Goal: Information Seeking & Learning: Compare options

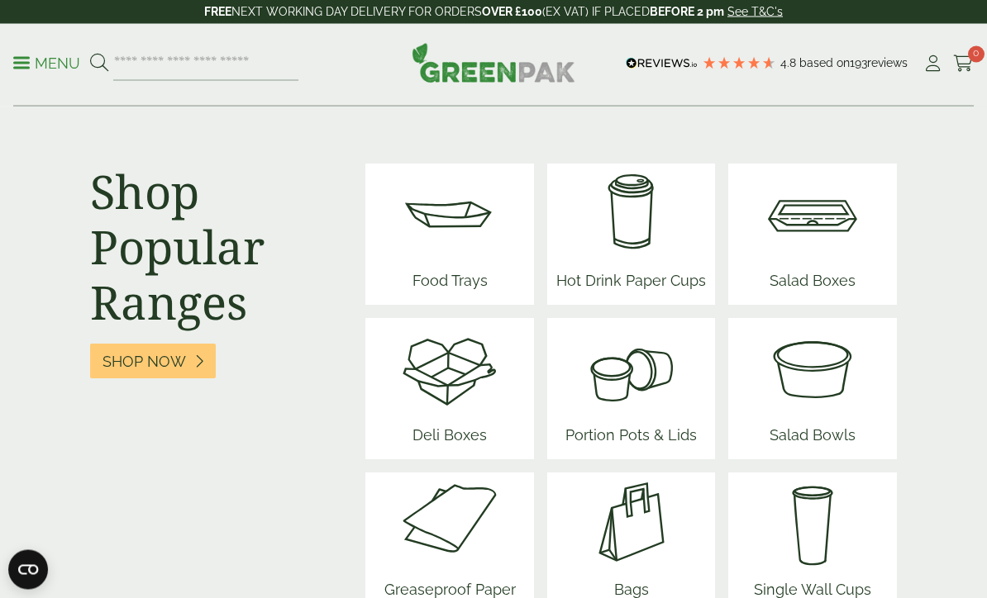
scroll to position [2242, 0]
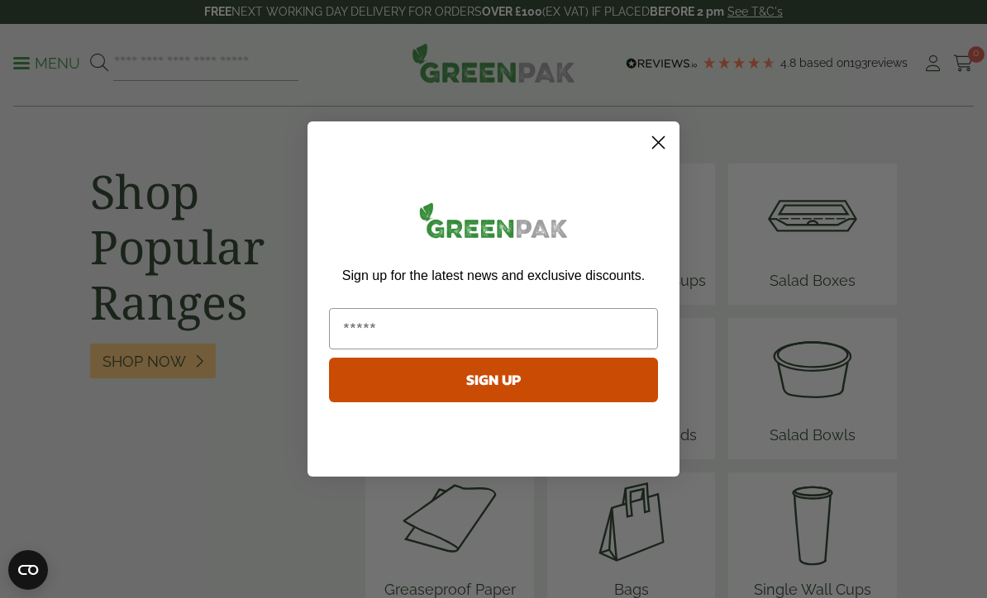
click at [647, 187] on div "Sign up for the latest news and exclusive discounts. SIGN UP" at bounding box center [493, 303] width 339 height 331
click at [661, 156] on circle "Close dialog" at bounding box center [657, 142] width 27 height 27
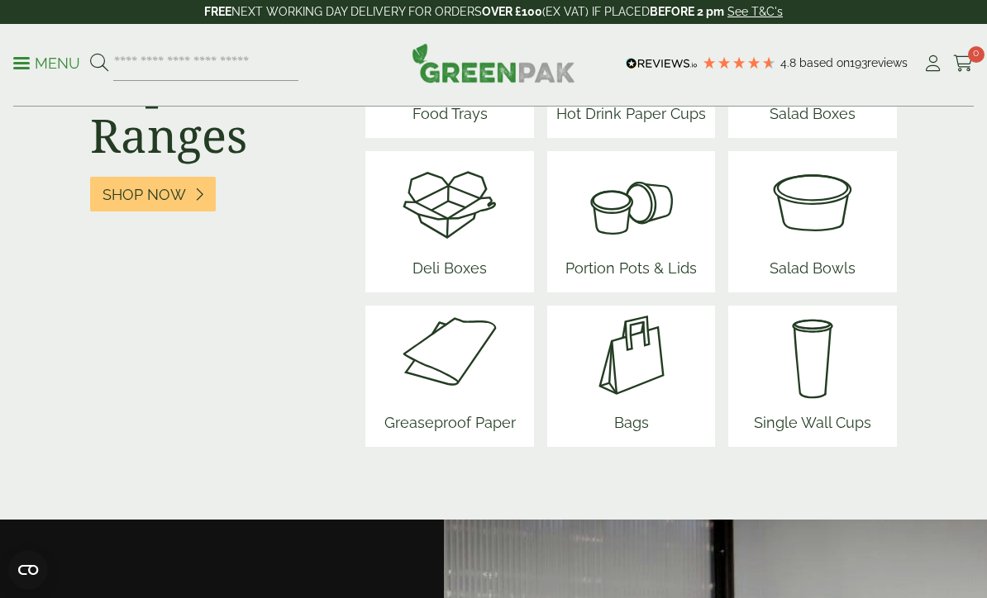
scroll to position [2408, 0]
click at [462, 231] on img at bounding box center [449, 201] width 99 height 99
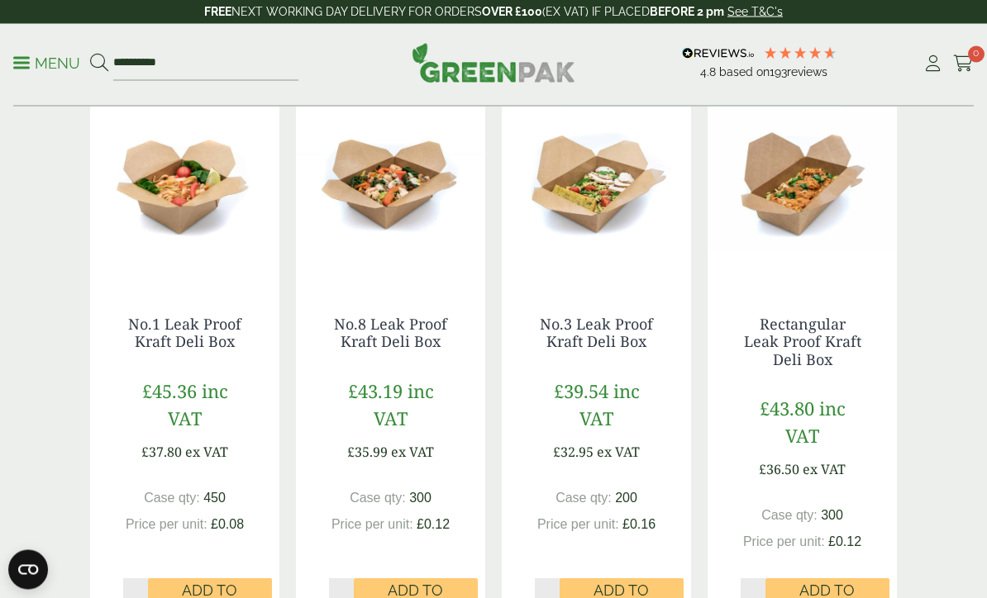
scroll to position [408, 0]
click at [410, 331] on link "No.8 Leak Proof Kraft Deli Box" at bounding box center [390, 333] width 113 height 38
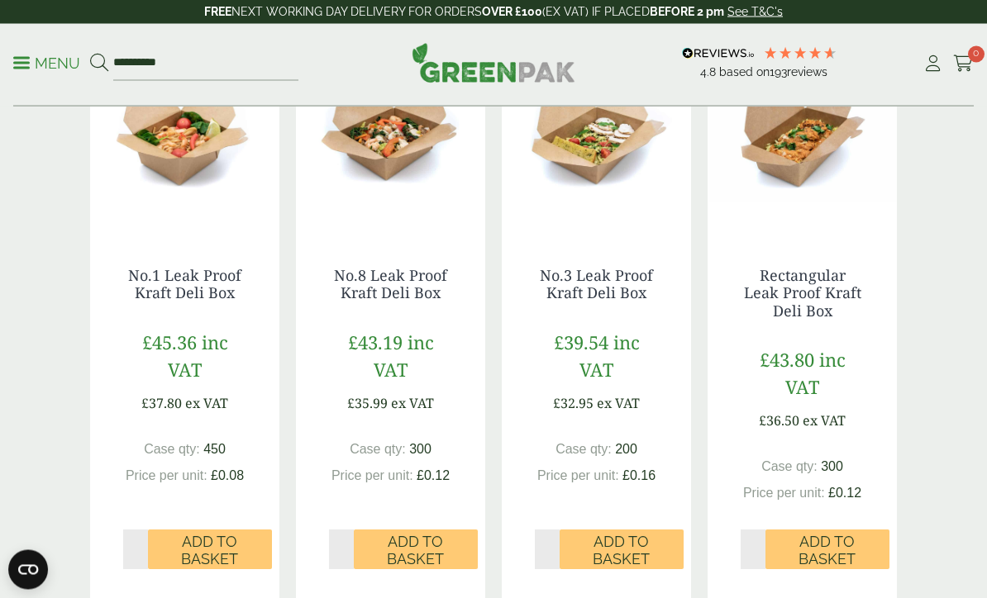
scroll to position [459, 0]
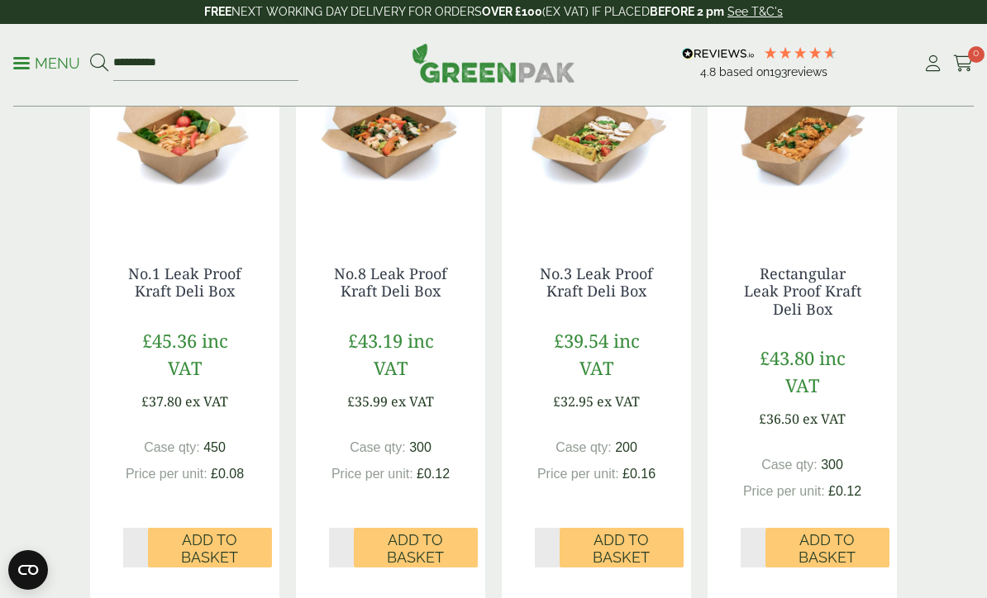
click at [616, 287] on link "No.3 Leak Proof Kraft Deli Box" at bounding box center [596, 283] width 113 height 38
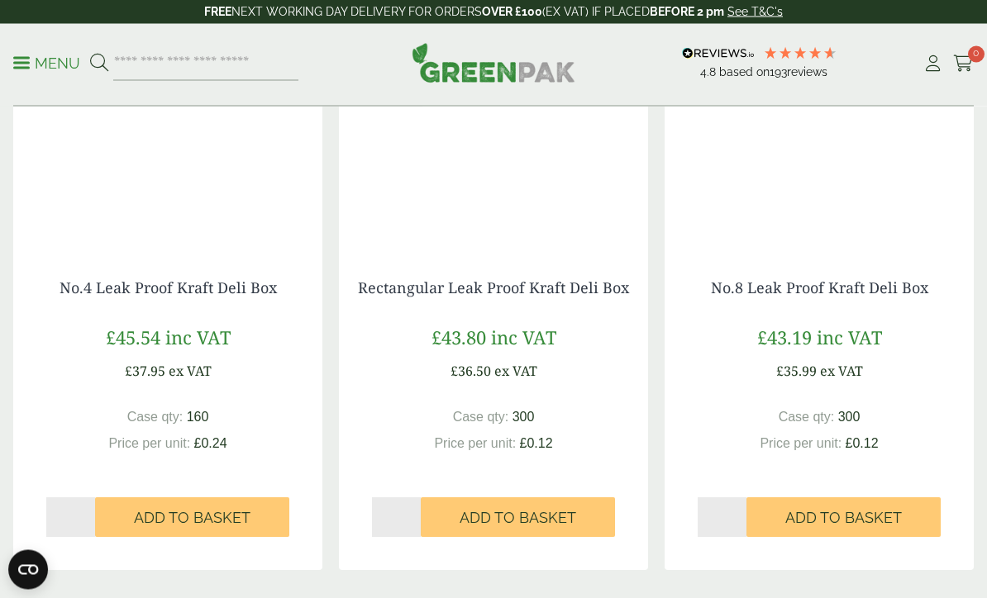
scroll to position [1501, 0]
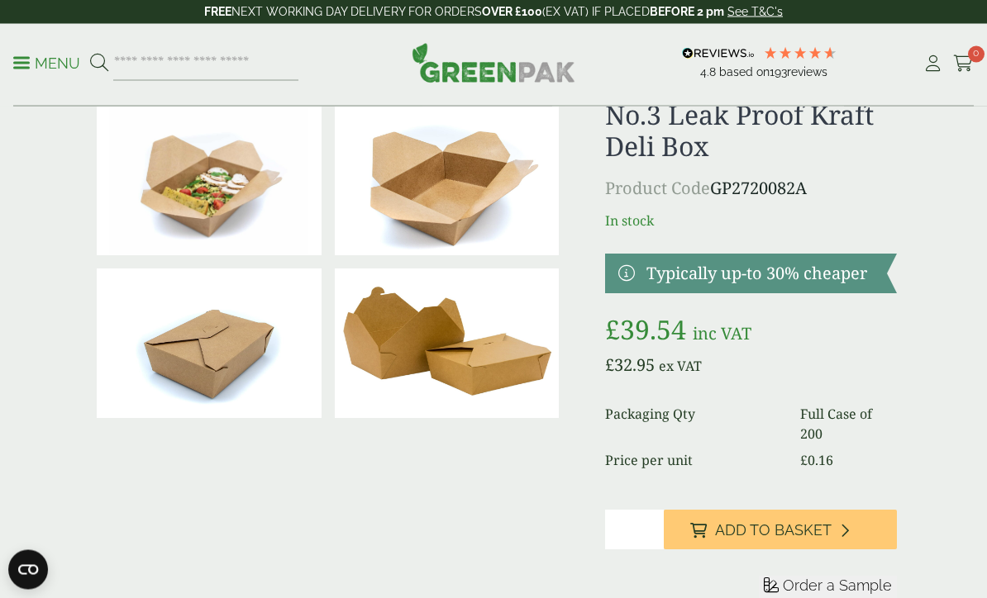
click at [45, 55] on p "Menu" at bounding box center [46, 64] width 67 height 20
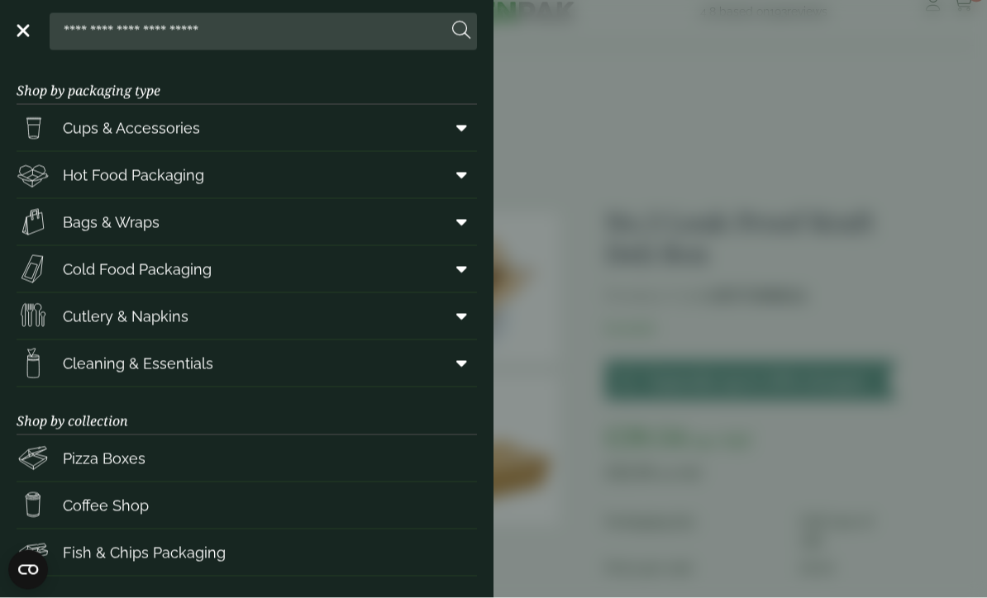
scroll to position [61, 0]
click at [451, 266] on span at bounding box center [458, 269] width 37 height 31
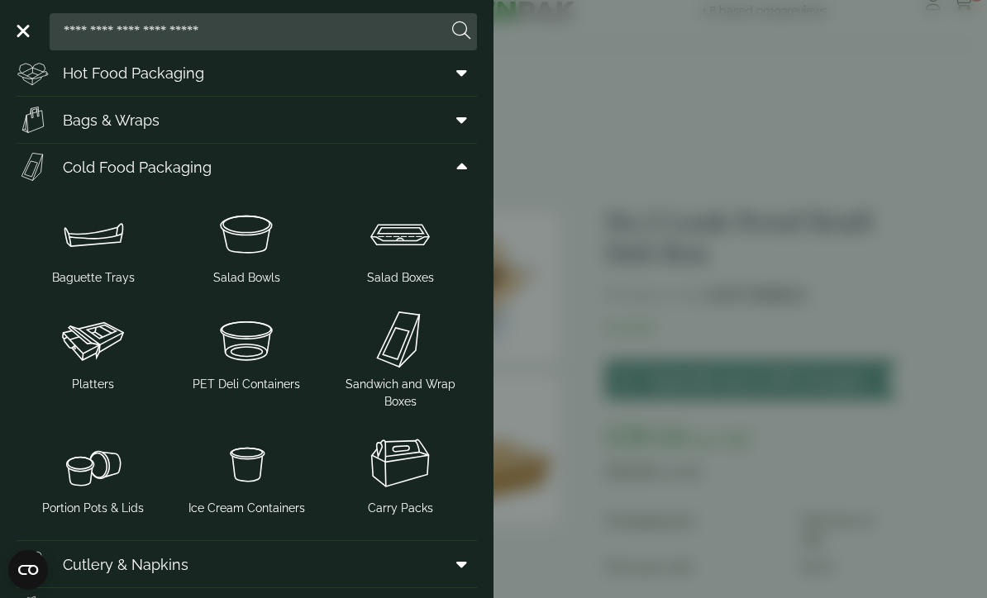
scroll to position [101, 0]
click at [84, 345] on img at bounding box center [93, 341] width 140 height 66
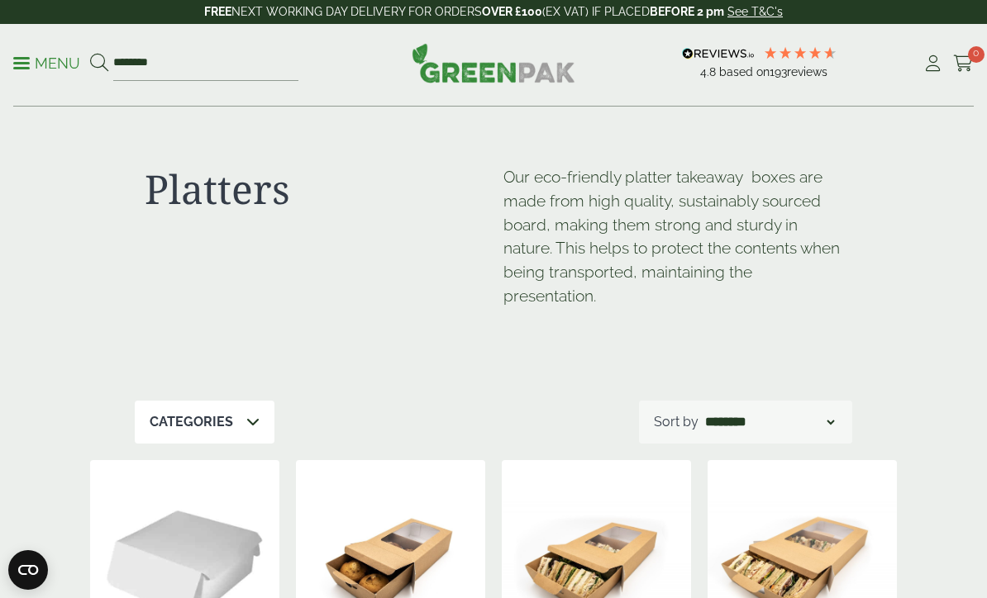
click at [31, 60] on p "Menu" at bounding box center [46, 64] width 67 height 20
